Goal: Task Accomplishment & Management: Complete application form

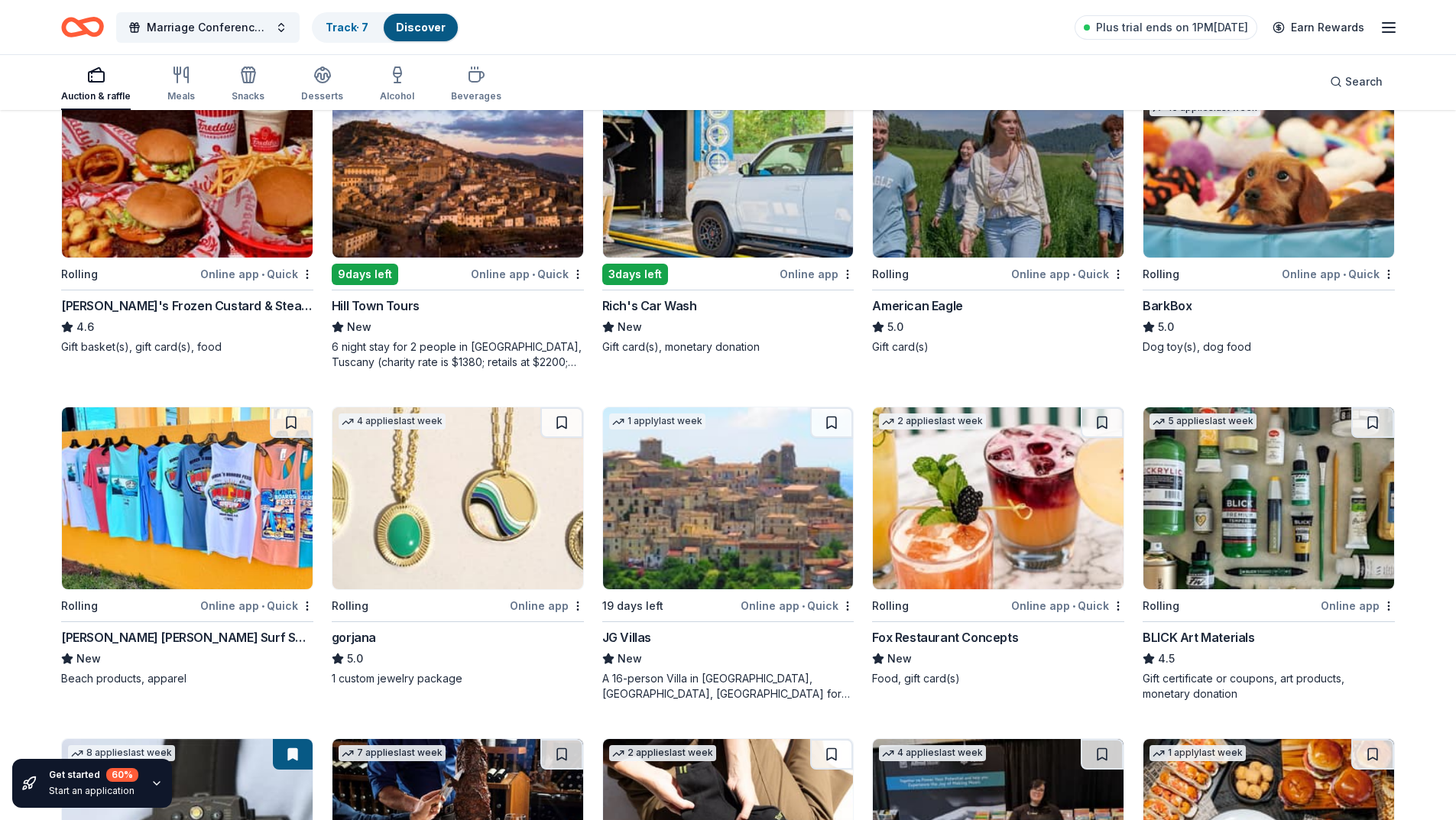
scroll to position [1529, 0]
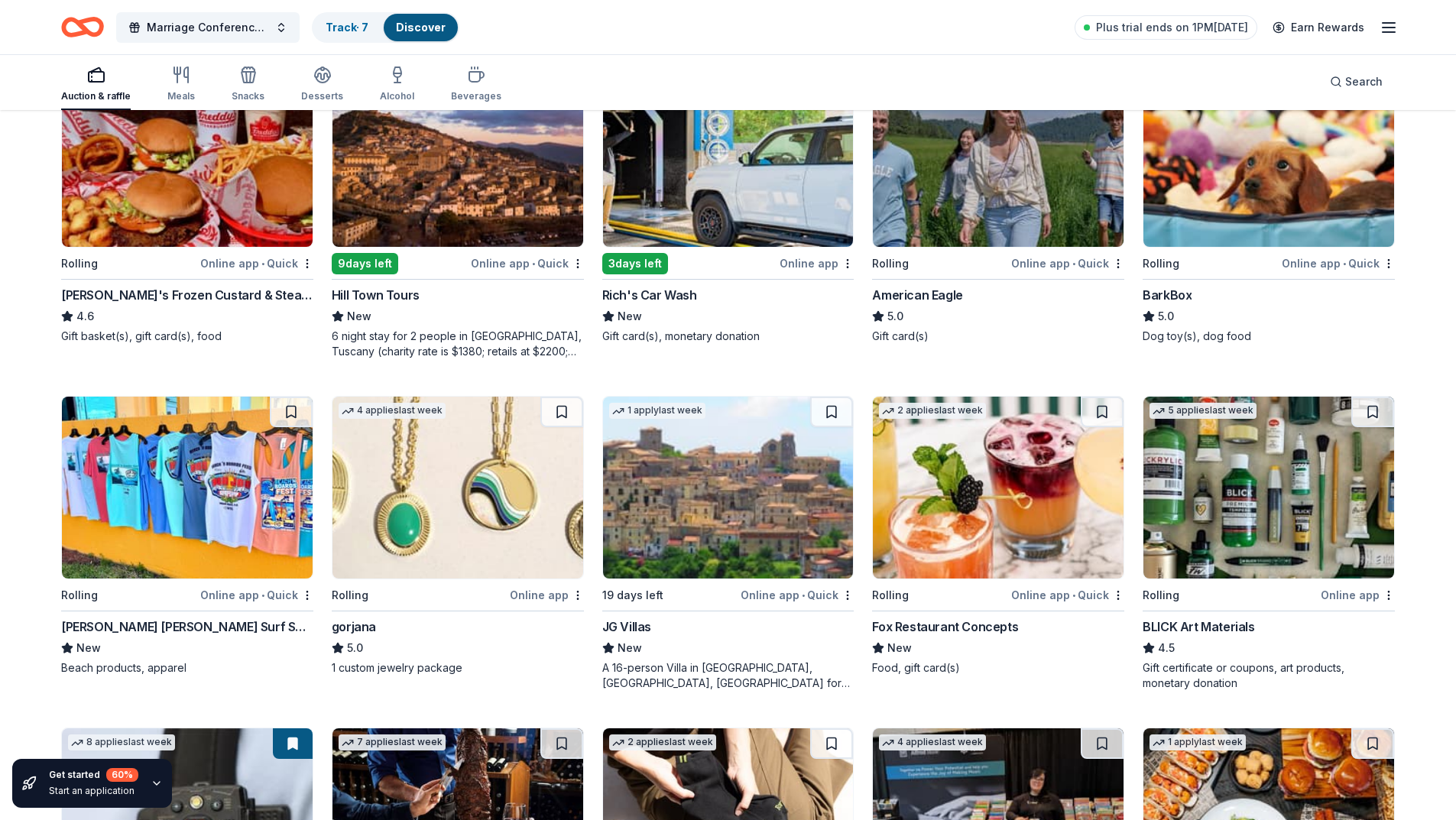
click at [1370, 262] on div "Online app • Quick" at bounding box center [1339, 263] width 113 height 19
click at [552, 597] on div "Online app" at bounding box center [546, 594] width 74 height 19
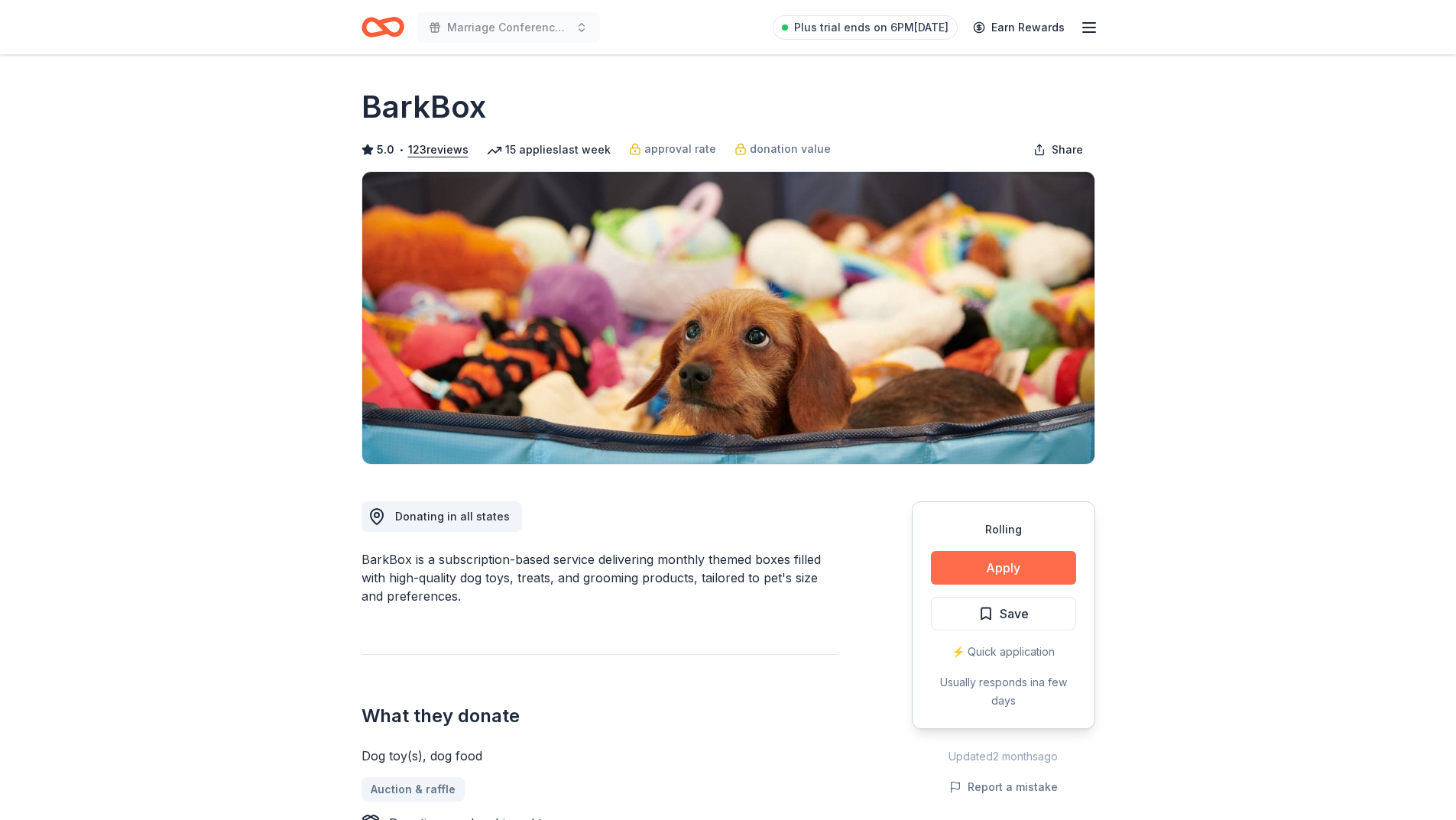
click at [1005, 563] on button "Apply" at bounding box center [1003, 568] width 145 height 34
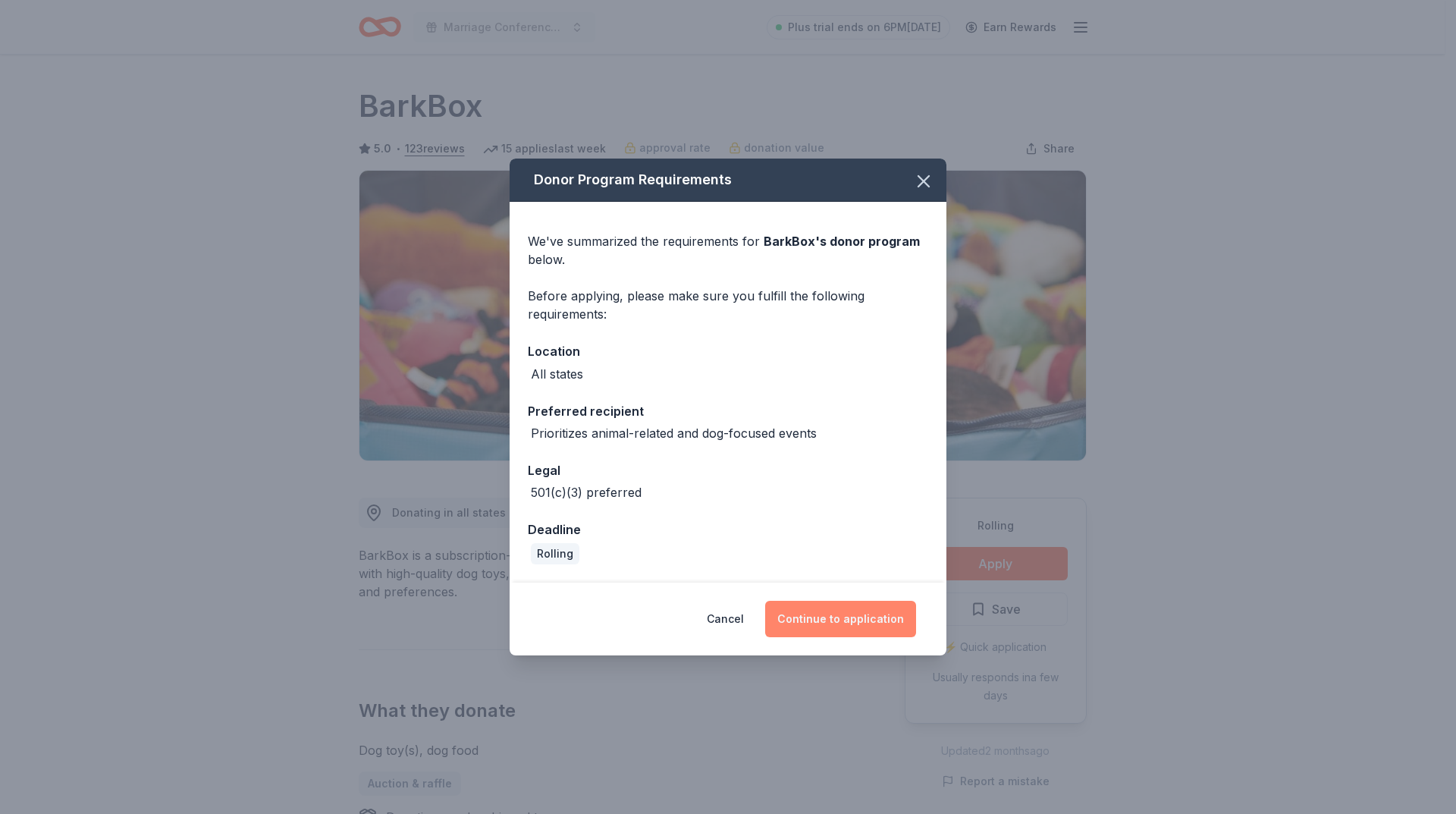
click at [837, 618] on button "Continue to application" at bounding box center [841, 618] width 151 height 37
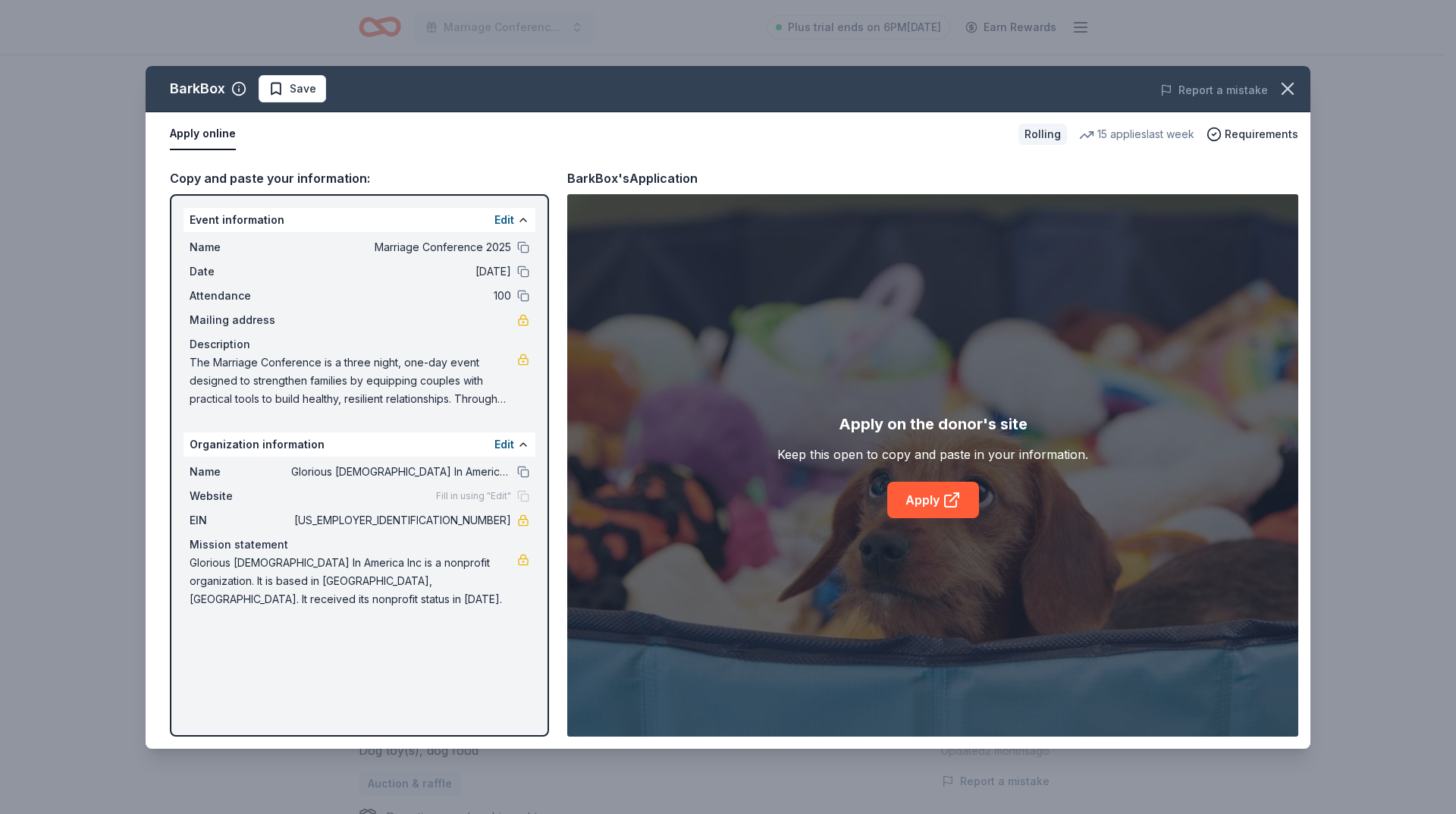
drag, startPoint x: 189, startPoint y: 361, endPoint x: 468, endPoint y: 383, distance: 279.9
click at [468, 383] on div "Name Marriage Conference 2025 Date 10/18/25 Attendance 100 Mailing address Desc…" at bounding box center [360, 323] width 352 height 182
click at [919, 501] on link "Apply" at bounding box center [932, 500] width 92 height 37
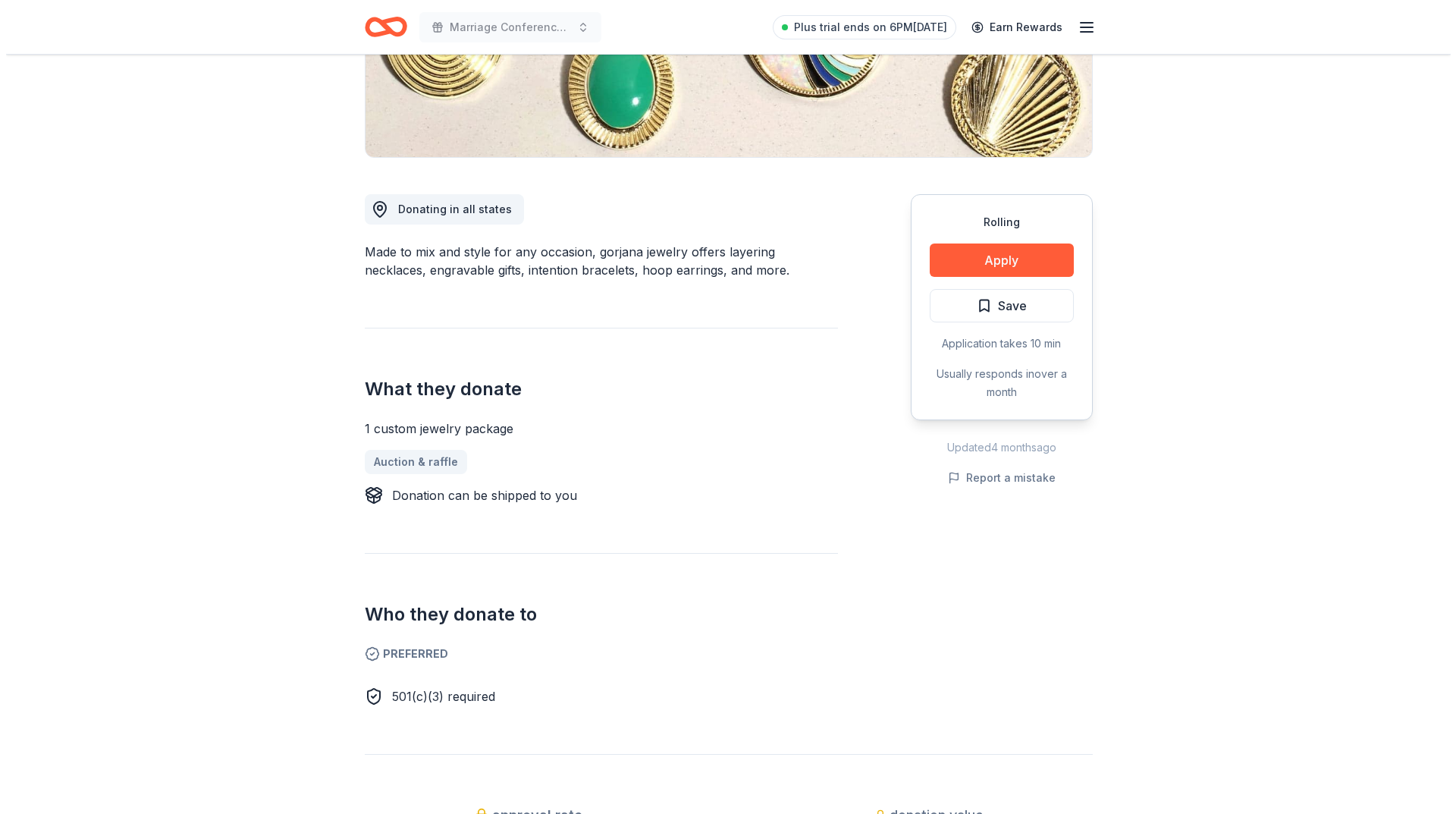
scroll to position [227, 0]
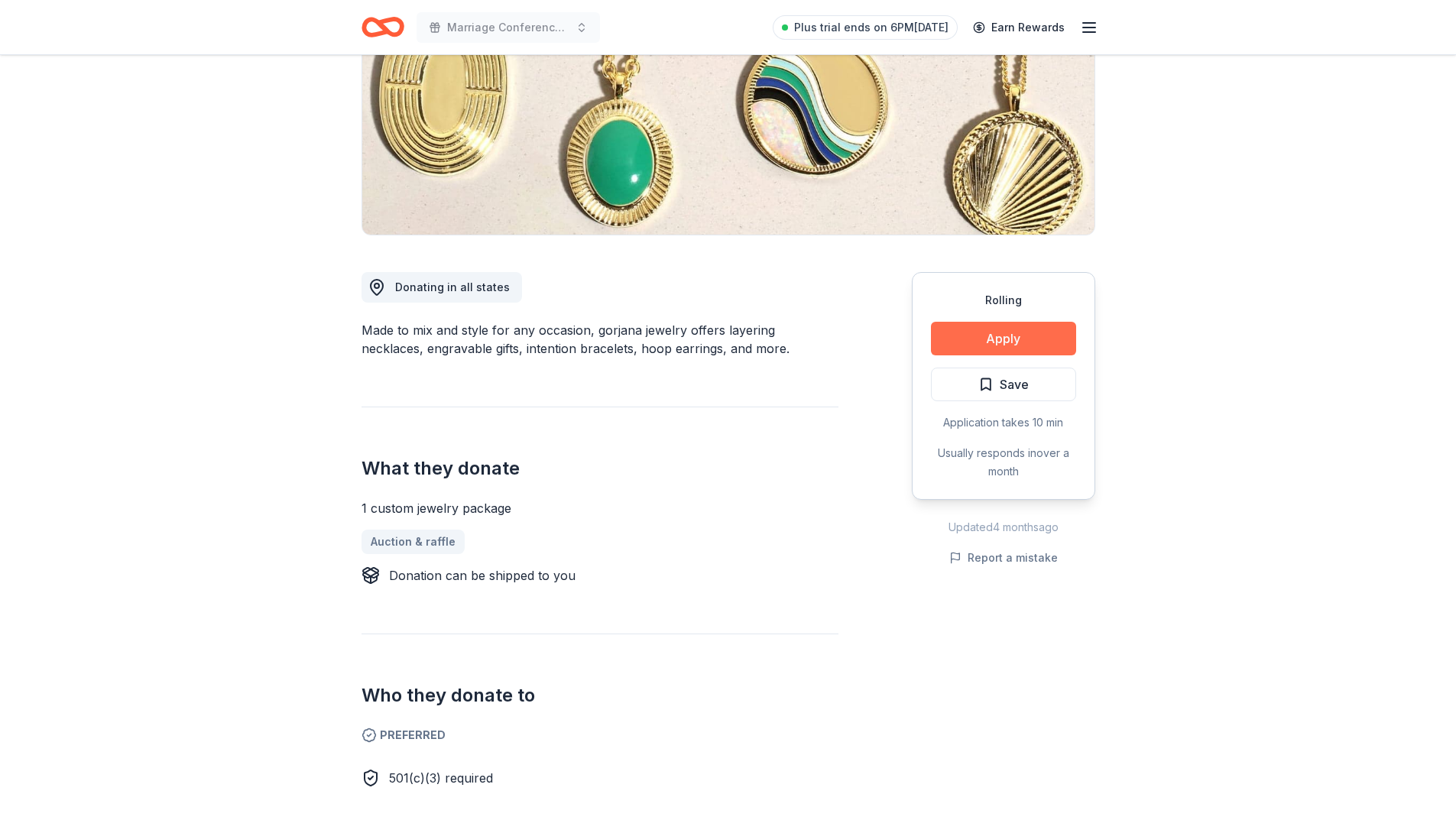
click at [998, 334] on button "Apply" at bounding box center [1003, 338] width 145 height 34
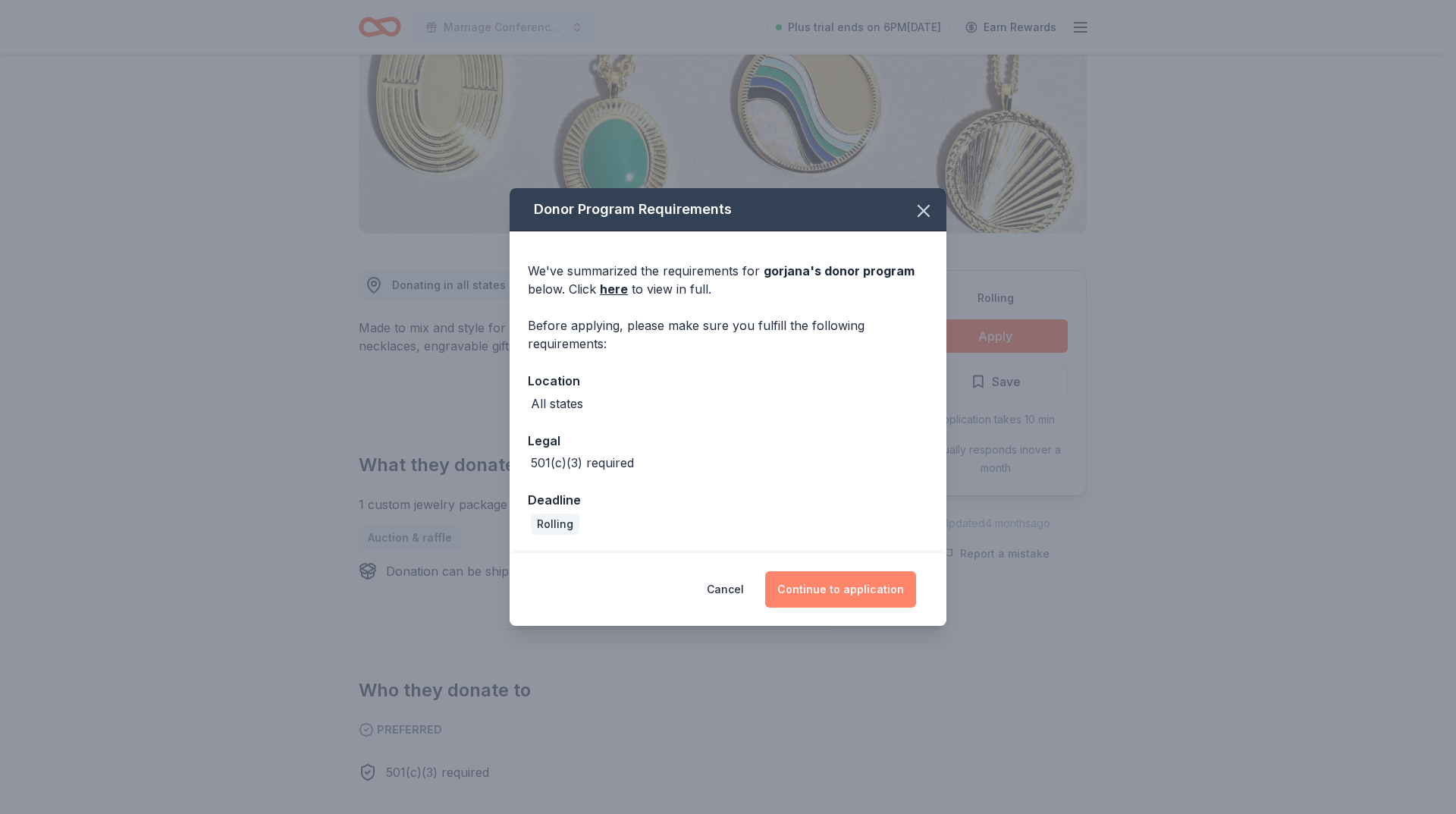
click at [844, 591] on button "Continue to application" at bounding box center [841, 589] width 151 height 37
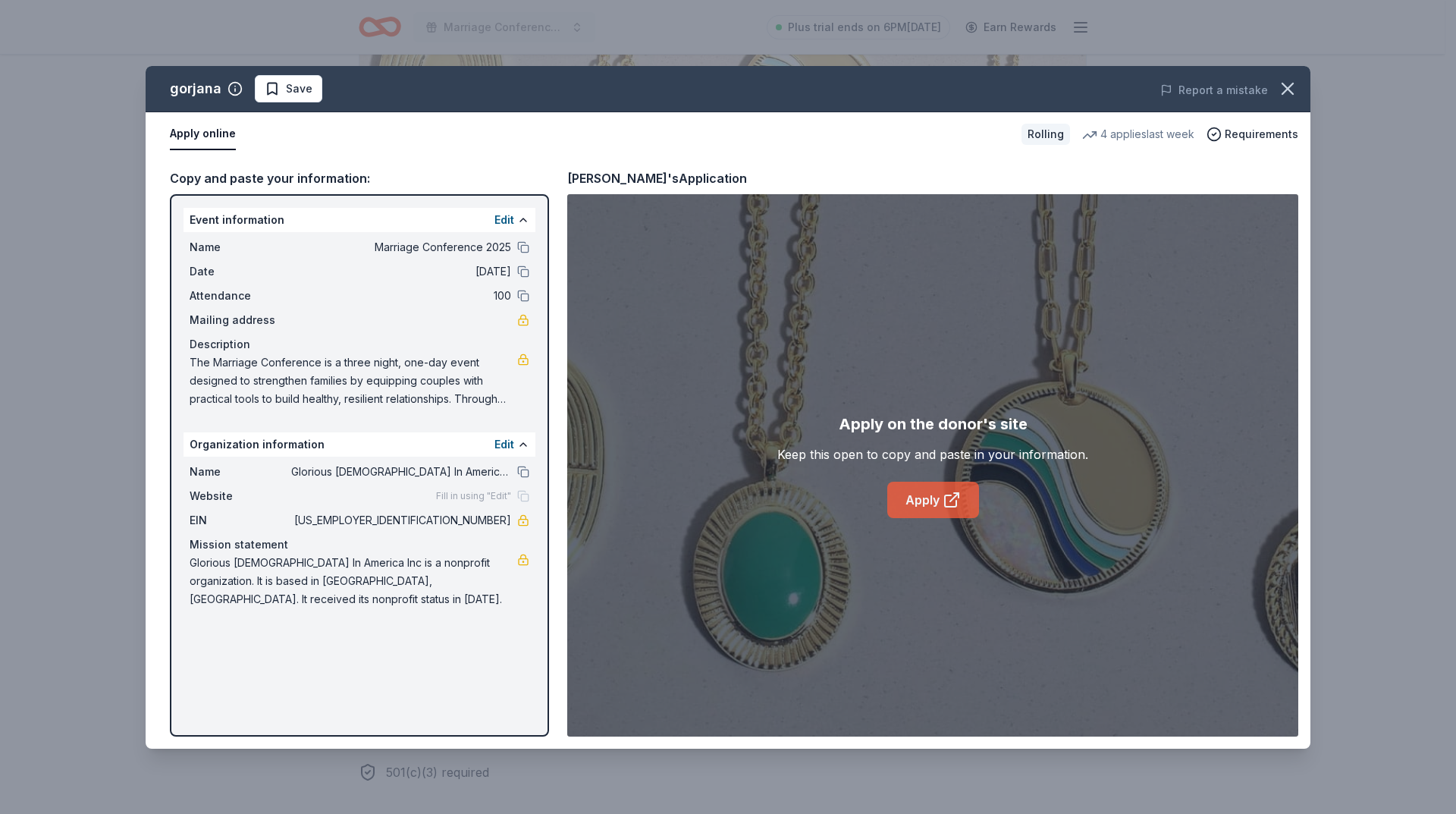
click at [939, 499] on link "Apply" at bounding box center [932, 500] width 92 height 37
click at [955, 452] on div "Keep this open to copy and paste in your information." at bounding box center [932, 454] width 311 height 18
